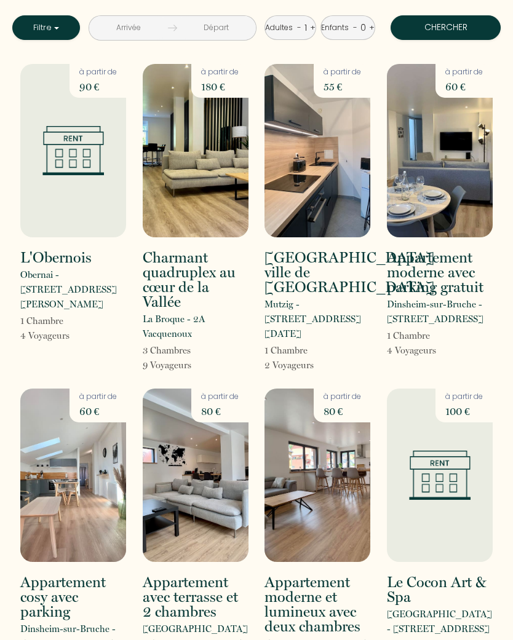
click at [111, 25] on input "text" at bounding box center [128, 28] width 79 height 24
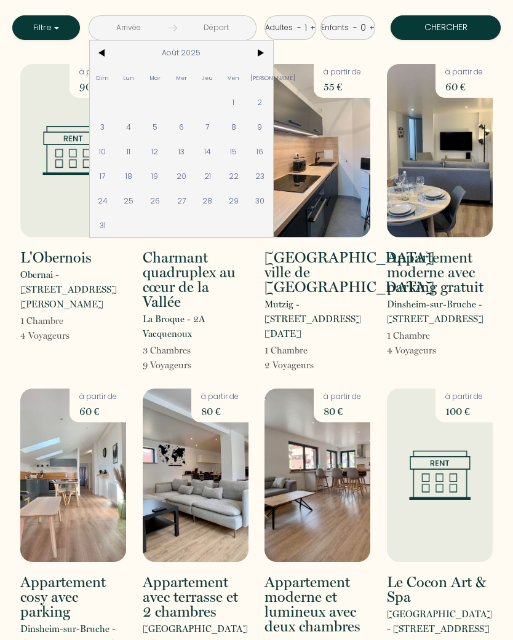
click at [236, 154] on span "15" at bounding box center [233, 151] width 26 height 25
type input "Ven 15 Août 2025"
type input "[PERSON_NAME][DATE]"
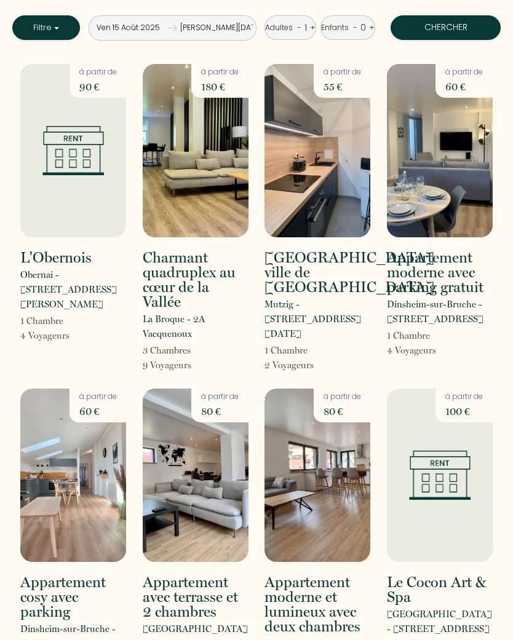
click at [108, 28] on input "Ven 15 Août 2025" at bounding box center [128, 28] width 79 height 24
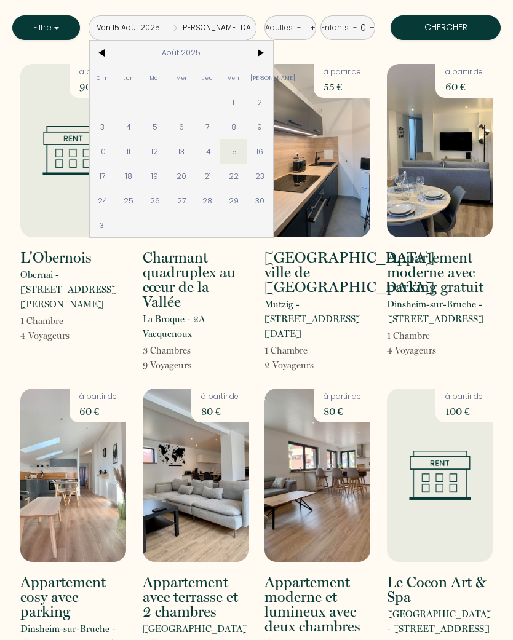
click at [109, 175] on span "17" at bounding box center [103, 175] width 26 height 25
type input "Dim 17 Août 2025"
type input "Lun 18 Août 2025"
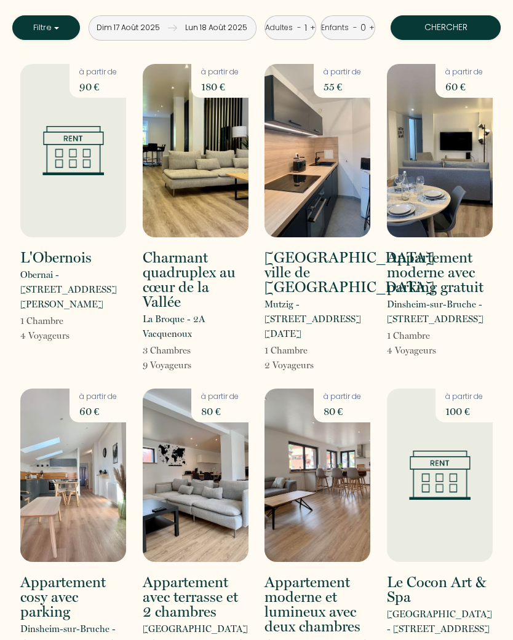
click at [109, 31] on input "Dim 17 Août 2025" at bounding box center [128, 28] width 79 height 24
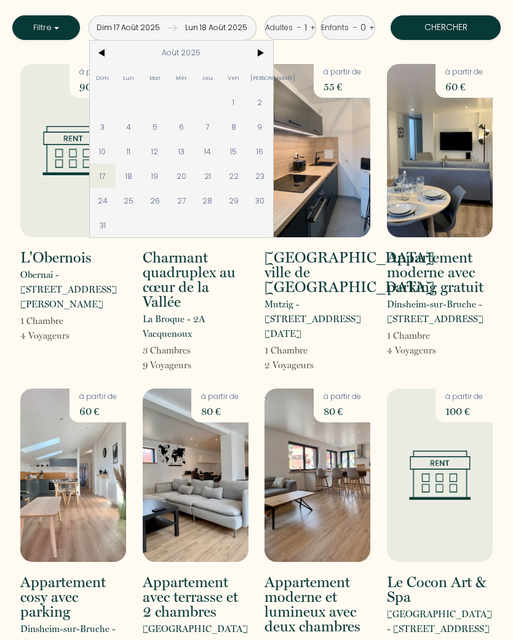
click at [234, 157] on span "15" at bounding box center [233, 151] width 26 height 25
type input "Ven 15 Août 2025"
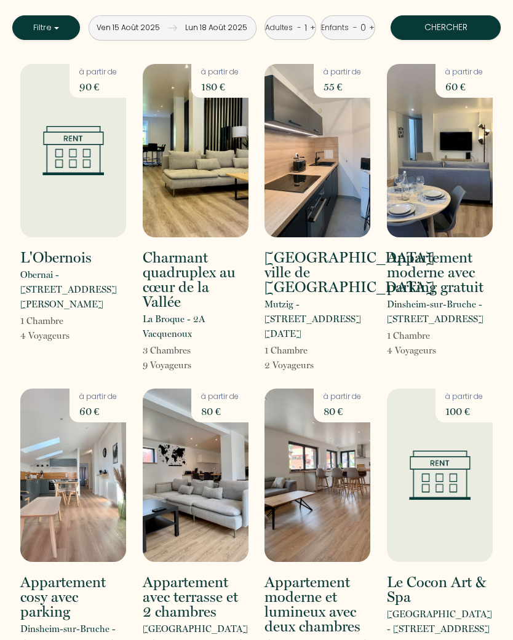
click at [225, 30] on input "Lun 18 Août 2025" at bounding box center [216, 28] width 79 height 24
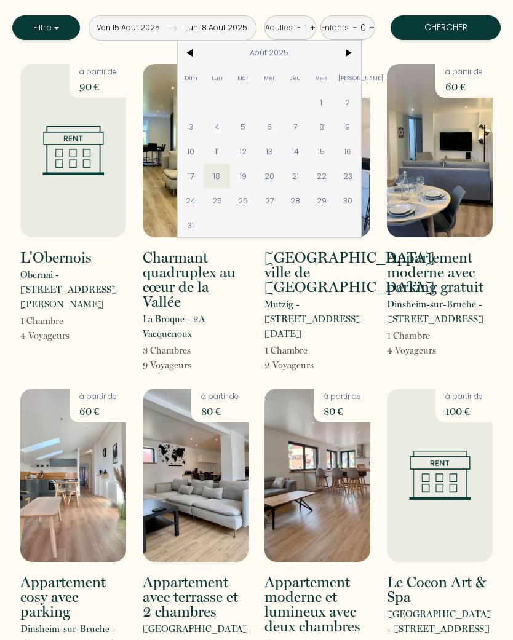
click at [190, 177] on span "17" at bounding box center [191, 175] width 26 height 25
type input "Dim 17 Août 2025"
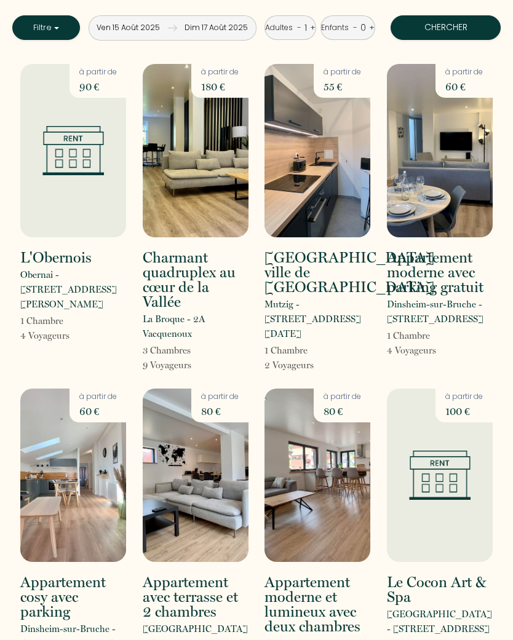
click at [300, 26] on link "-" at bounding box center [299, 28] width 4 height 12
click at [315, 30] on link "+" at bounding box center [313, 28] width 6 height 12
click at [313, 25] on link "+" at bounding box center [315, 28] width 6 height 12
click at [469, 36] on button "Chercher" at bounding box center [445, 27] width 110 height 25
